Goal: Task Accomplishment & Management: Use online tool/utility

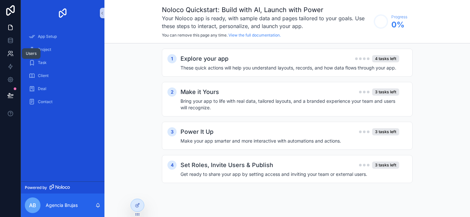
click at [11, 51] on icon at bounding box center [10, 53] width 7 height 7
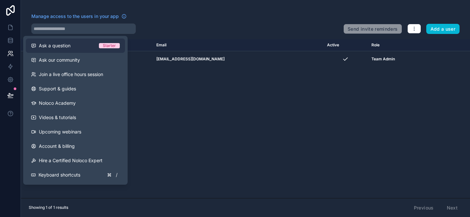
click at [50, 47] on span "Ask a question" at bounding box center [55, 45] width 32 height 7
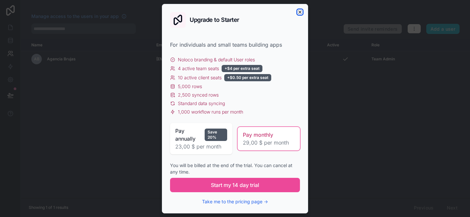
click at [301, 12] on icon "button" at bounding box center [299, 11] width 5 height 5
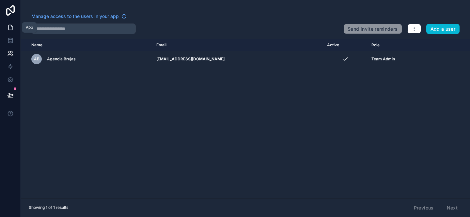
click at [12, 27] on icon at bounding box center [10, 27] width 4 height 5
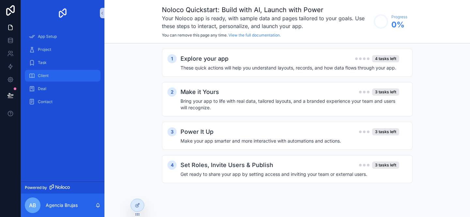
click at [50, 79] on div "Client" at bounding box center [63, 75] width 68 height 10
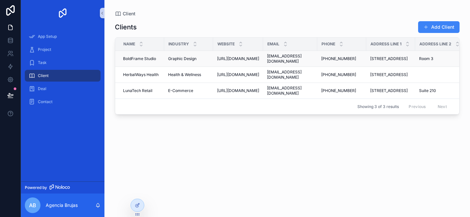
click at [426, 60] on span "Room 3" at bounding box center [426, 58] width 14 height 5
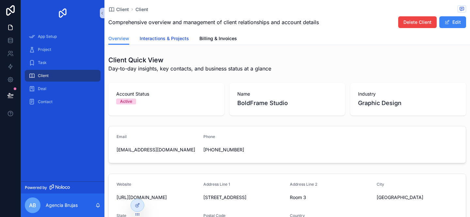
click at [175, 41] on span "Interactions & Projects" at bounding box center [164, 38] width 49 height 7
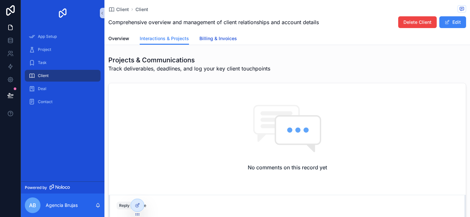
click at [206, 40] on span "Billing & Invoices" at bounding box center [218, 38] width 38 height 7
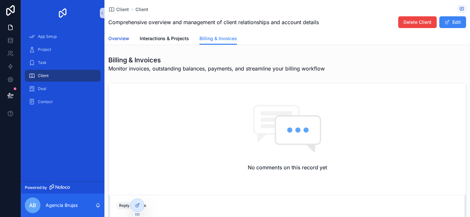
click at [120, 41] on span "Overview" at bounding box center [118, 38] width 21 height 7
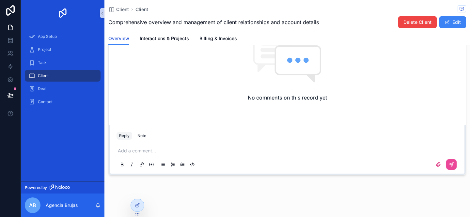
scroll to position [270, 0]
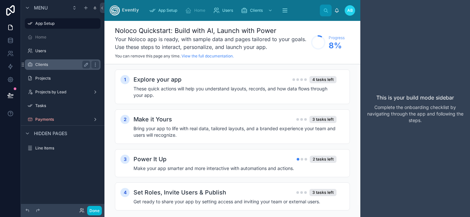
click at [60, 64] on label "Clients" at bounding box center [61, 64] width 52 height 5
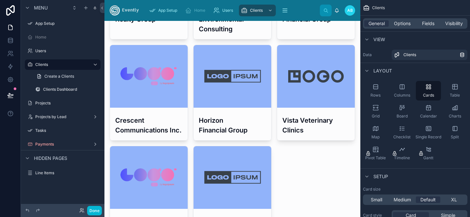
scroll to position [257, 0]
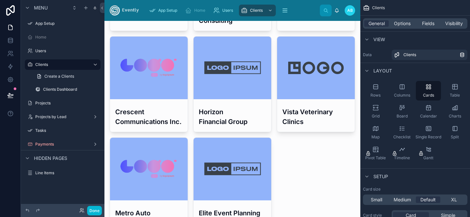
click at [152, 88] on div at bounding box center [232, 181] width 256 height 834
click at [132, 122] on h3 "Crescent Communications Inc." at bounding box center [148, 117] width 67 height 20
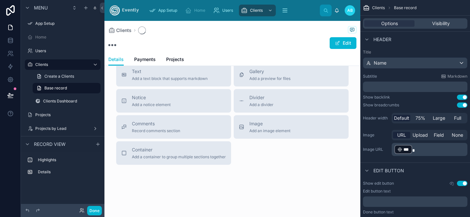
scroll to position [255, 0]
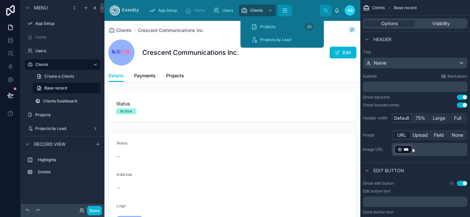
click at [284, 10] on icon "scrollable content" at bounding box center [285, 10] width 7 height 7
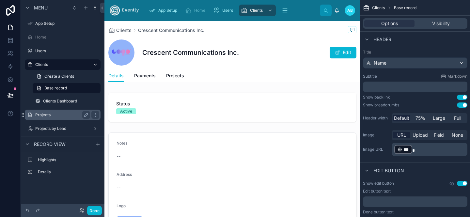
click at [52, 116] on label "Projects" at bounding box center [61, 114] width 52 height 5
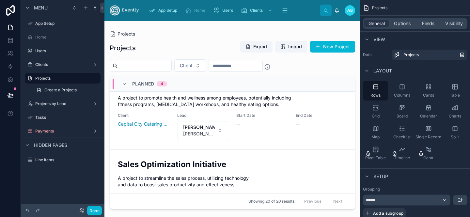
scroll to position [97, 0]
click at [89, 207] on button "Done" at bounding box center [94, 210] width 15 height 9
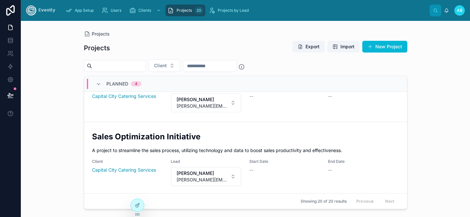
scroll to position [0, 0]
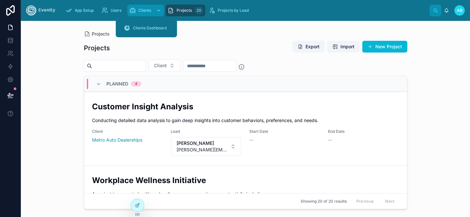
click at [147, 8] on span "Clients" at bounding box center [144, 10] width 13 height 5
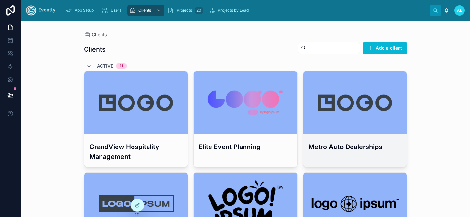
click at [347, 124] on div at bounding box center [355, 102] width 104 height 63
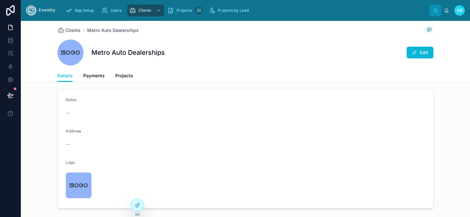
scroll to position [79, 0]
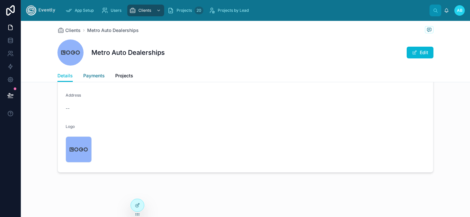
click at [96, 77] on span "Payments" at bounding box center [94, 75] width 22 height 7
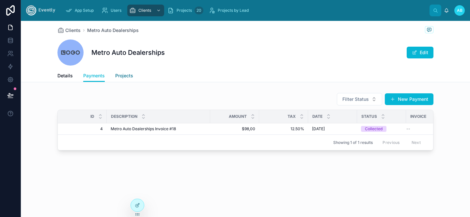
click at [127, 74] on span "Projects" at bounding box center [124, 75] width 18 height 7
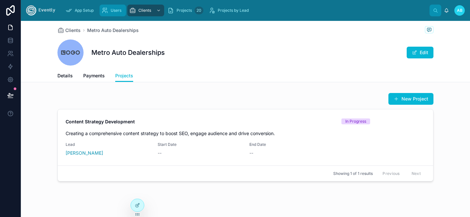
click at [109, 7] on div "Users" at bounding box center [112, 10] width 23 height 10
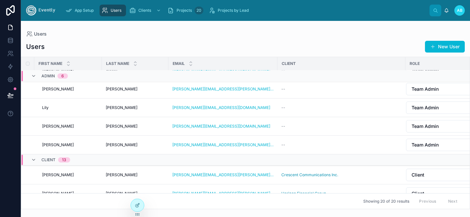
scroll to position [137, 0]
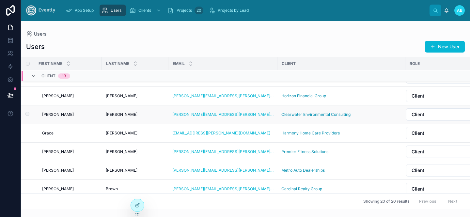
click at [54, 114] on div "Jane Jane" at bounding box center [70, 114] width 56 height 5
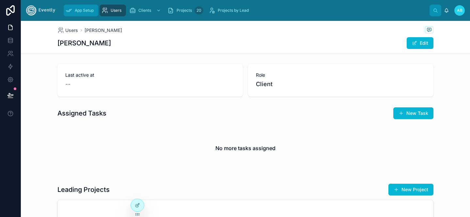
click at [71, 12] on icon "scrollable content" at bounding box center [69, 10] width 7 height 7
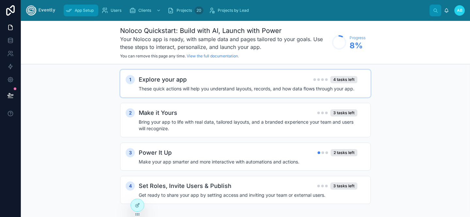
scroll to position [5, 0]
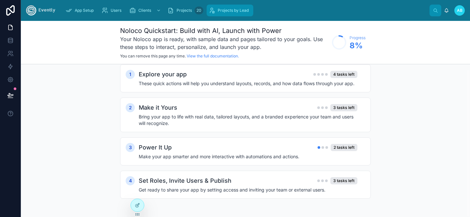
click at [227, 11] on span "Projects by Lead" at bounding box center [233, 10] width 31 height 5
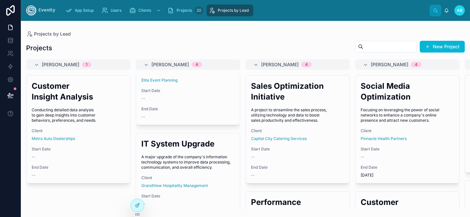
click at [44, 10] on img at bounding box center [40, 10] width 29 height 10
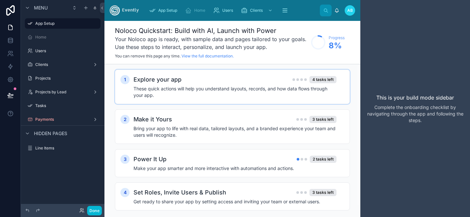
click at [291, 91] on h4 "These quick actions will help you understand layouts, records, and how data flo…" at bounding box center [234, 91] width 203 height 13
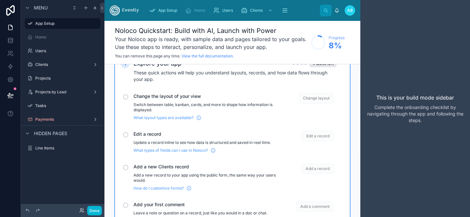
click at [186, 99] on span "Change the layout of your view" at bounding box center [204, 96] width 143 height 7
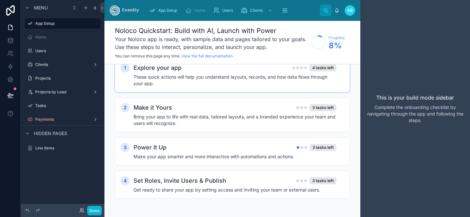
scroll to position [12, 0]
click at [159, 69] on h2 "Explore your app" at bounding box center [157, 67] width 48 height 9
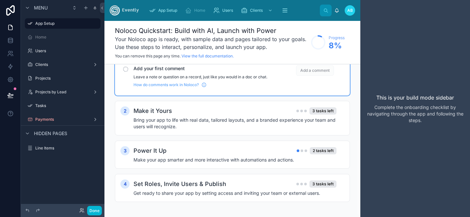
scroll to position [155, 0]
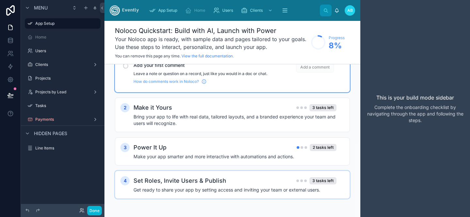
click at [175, 182] on h2 "Set Roles, Invite Users & Publish" at bounding box center [179, 180] width 93 height 9
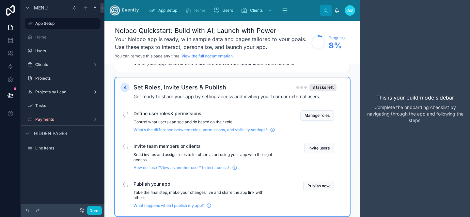
scroll to position [271, 0]
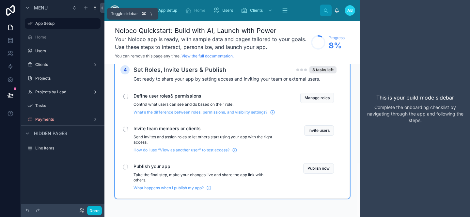
click at [102, 6] on icon at bounding box center [102, 8] width 5 height 5
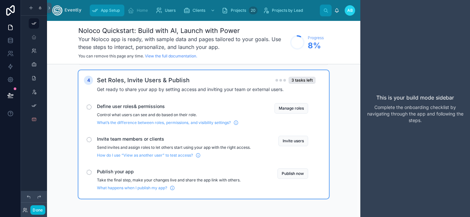
click at [109, 7] on div "App Setup" at bounding box center [107, 10] width 31 height 10
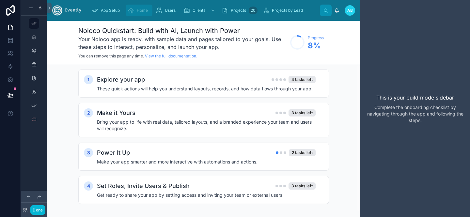
click at [130, 11] on icon "scrollable content" at bounding box center [131, 10] width 7 height 7
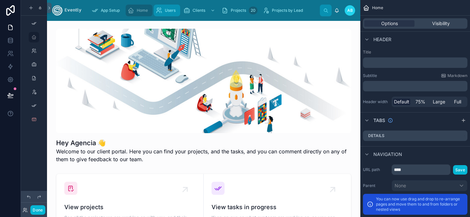
click at [165, 10] on div "Users" at bounding box center [167, 10] width 23 height 10
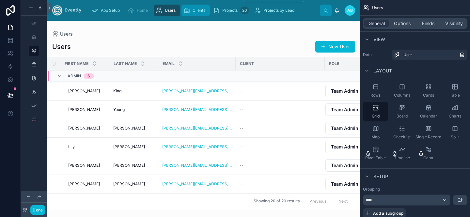
click at [205, 10] on span "Clients" at bounding box center [199, 10] width 13 height 5
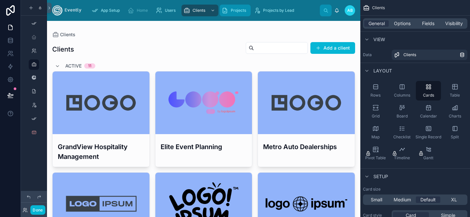
click at [232, 10] on span "Projects" at bounding box center [238, 10] width 15 height 5
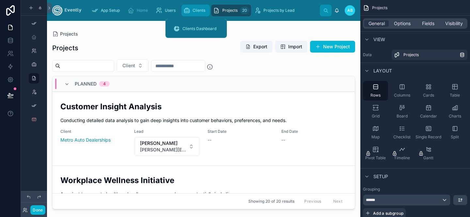
click at [202, 10] on span "Clients" at bounding box center [199, 10] width 13 height 5
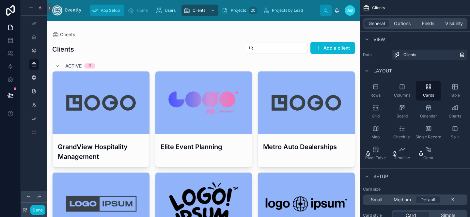
click at [115, 14] on div "App Setup" at bounding box center [107, 10] width 31 height 10
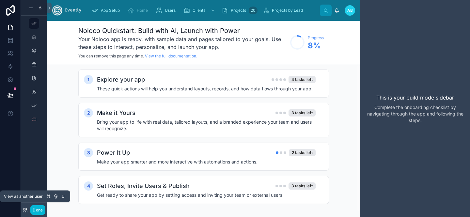
click at [27, 208] on icon at bounding box center [25, 210] width 5 height 5
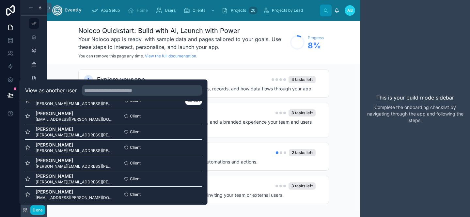
scroll to position [48, 0]
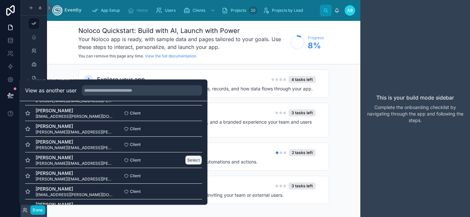
click at [195, 159] on button "Select" at bounding box center [193, 159] width 17 height 9
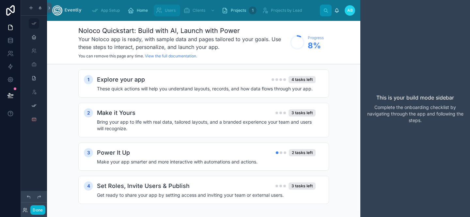
click at [164, 13] on div "Users" at bounding box center [167, 10] width 23 height 10
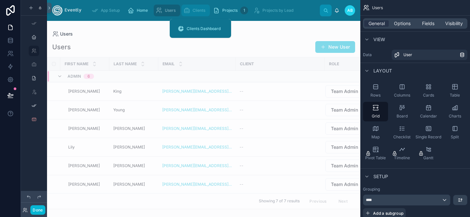
click at [196, 12] on span "Clients" at bounding box center [199, 10] width 13 height 5
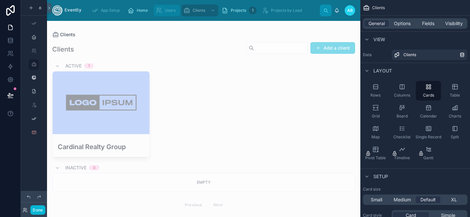
click at [168, 11] on span "Users" at bounding box center [170, 10] width 11 height 5
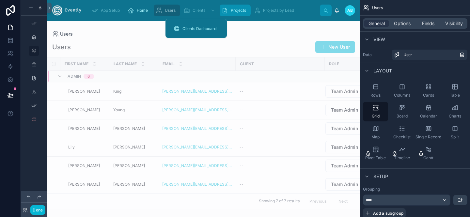
click at [228, 9] on div "Projects 1" at bounding box center [235, 10] width 27 height 10
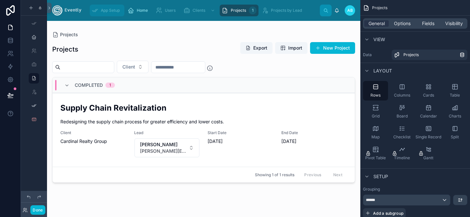
click at [112, 12] on span "App Setup" at bounding box center [110, 10] width 19 height 5
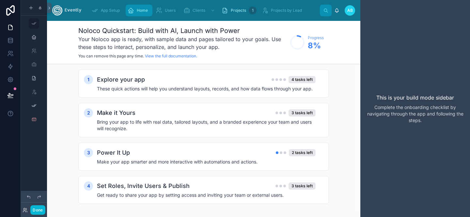
click at [144, 12] on span "Home" at bounding box center [142, 10] width 11 height 5
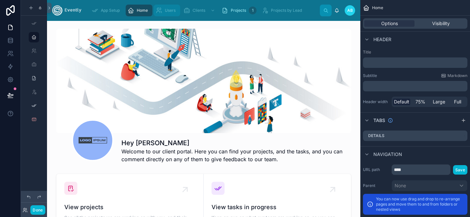
click at [173, 15] on div "Users" at bounding box center [167, 10] width 23 height 10
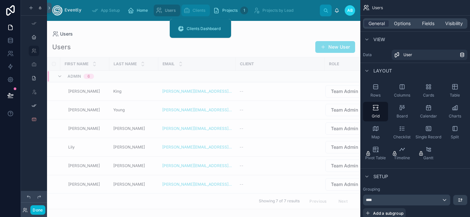
click at [194, 14] on div "Clients" at bounding box center [195, 10] width 24 height 10
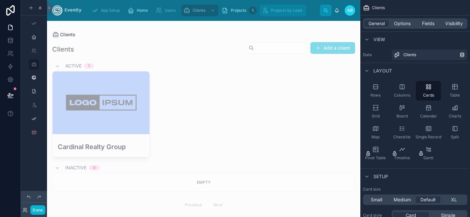
click at [281, 13] on div "Projects by Lead" at bounding box center [283, 10] width 43 height 10
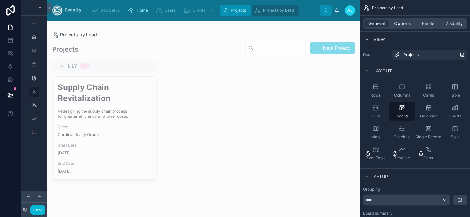
click at [232, 11] on span "Projects" at bounding box center [238, 10] width 15 height 5
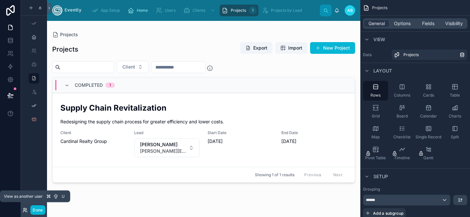
click at [26, 211] on icon at bounding box center [25, 210] width 5 height 5
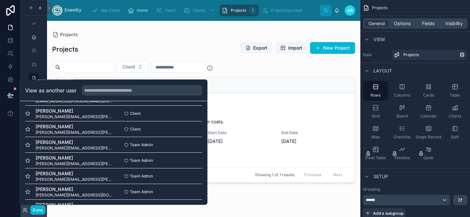
scroll to position [220, 0]
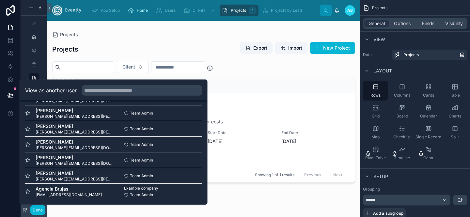
click at [254, 107] on div at bounding box center [203, 115] width 313 height 188
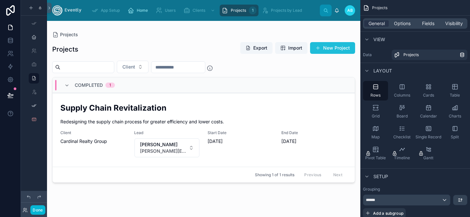
click at [328, 46] on button "New Project" at bounding box center [332, 48] width 45 height 12
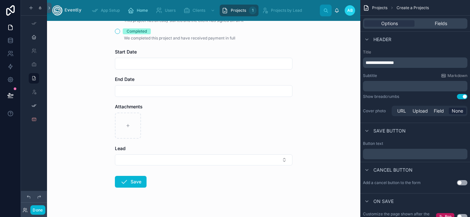
scroll to position [169, 0]
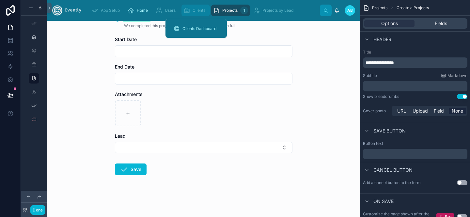
click at [195, 10] on span "Clients" at bounding box center [199, 10] width 13 height 5
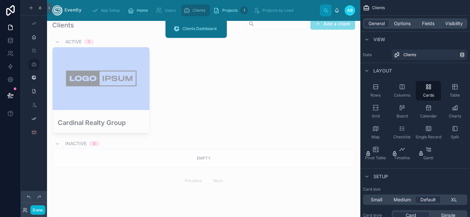
scroll to position [24, 0]
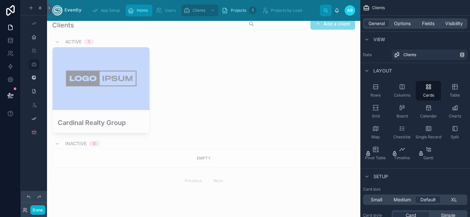
click at [136, 11] on div "Home" at bounding box center [139, 10] width 23 height 10
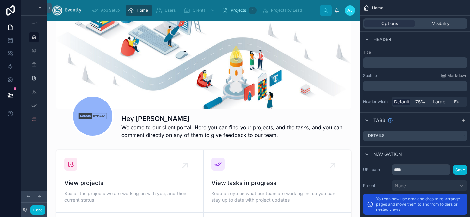
click at [67, 11] on img at bounding box center [66, 10] width 29 height 10
